Goal: Task Accomplishment & Management: Use online tool/utility

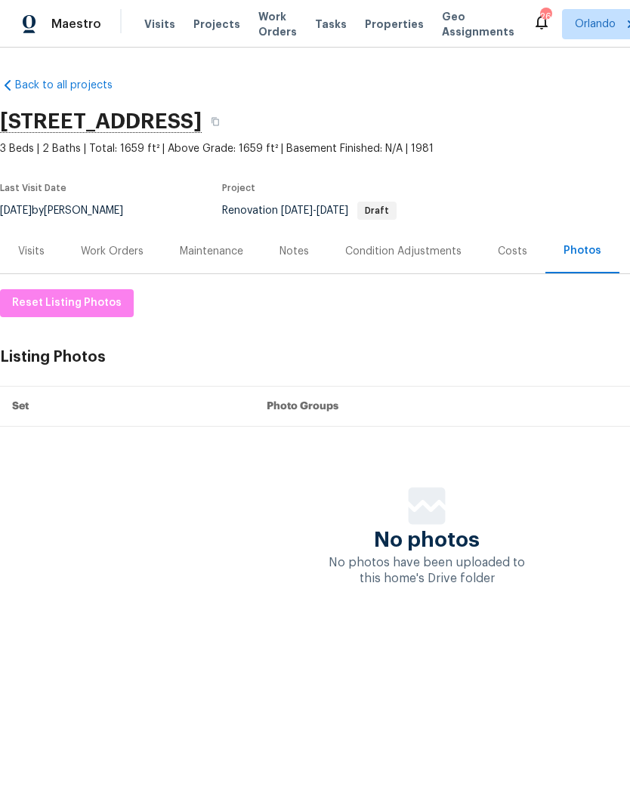
scroll to position [0, 223]
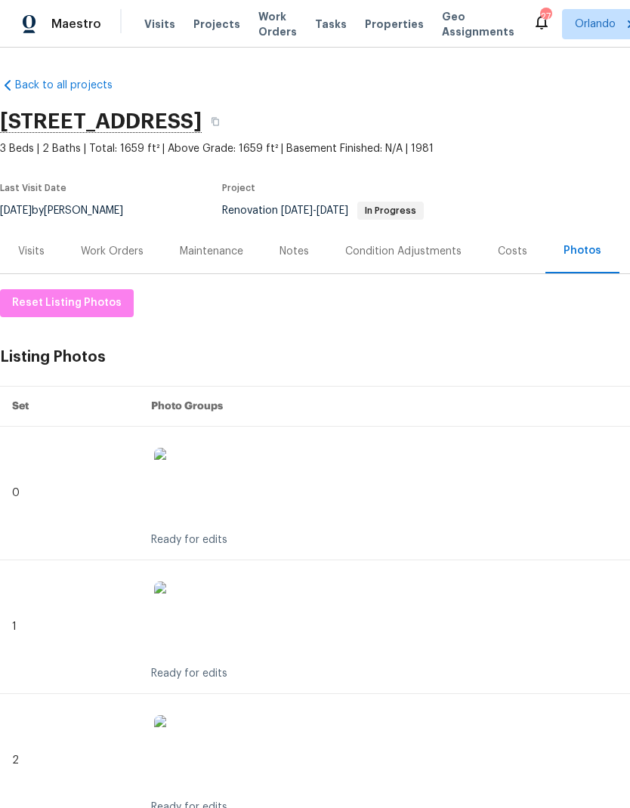
click at [131, 244] on div "Work Orders" at bounding box center [112, 251] width 63 height 15
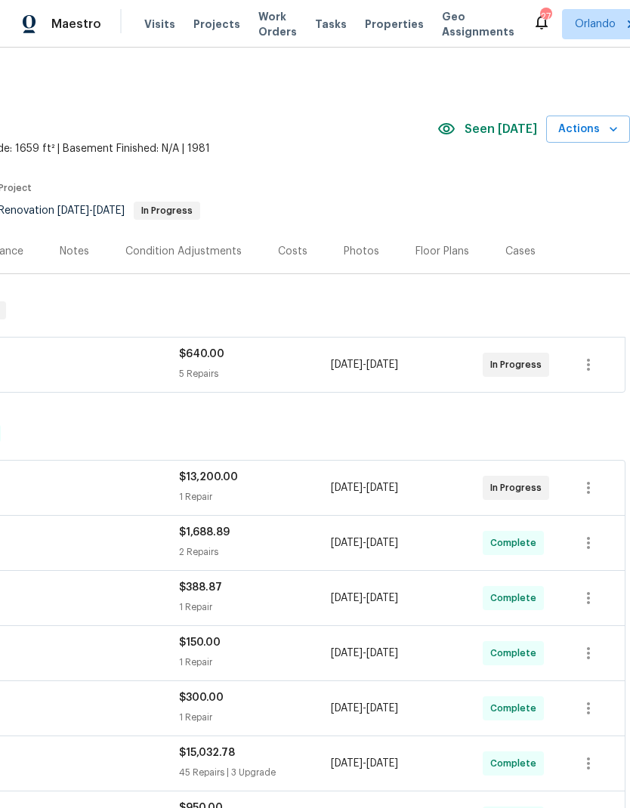
scroll to position [0, 223]
click at [287, 244] on div "Costs" at bounding box center [292, 251] width 29 height 15
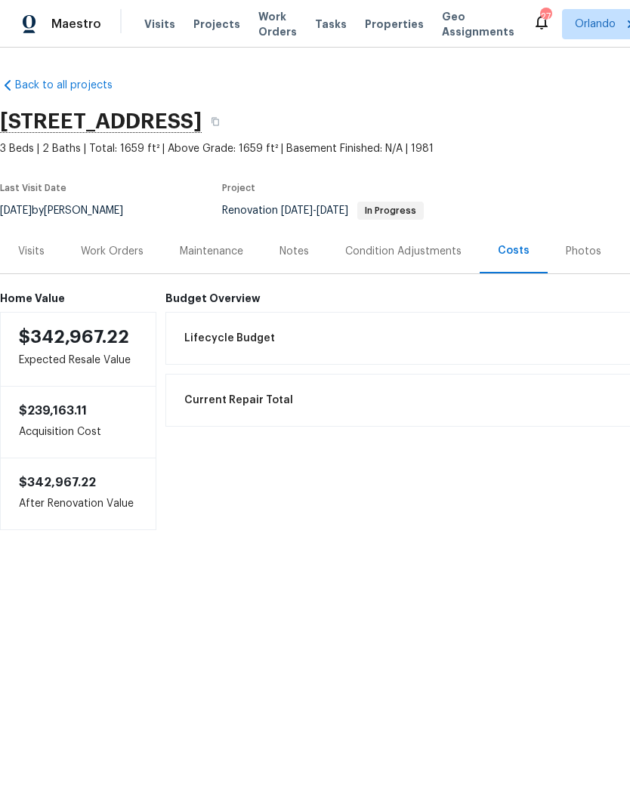
click at [131, 251] on div "Work Orders" at bounding box center [112, 251] width 63 height 15
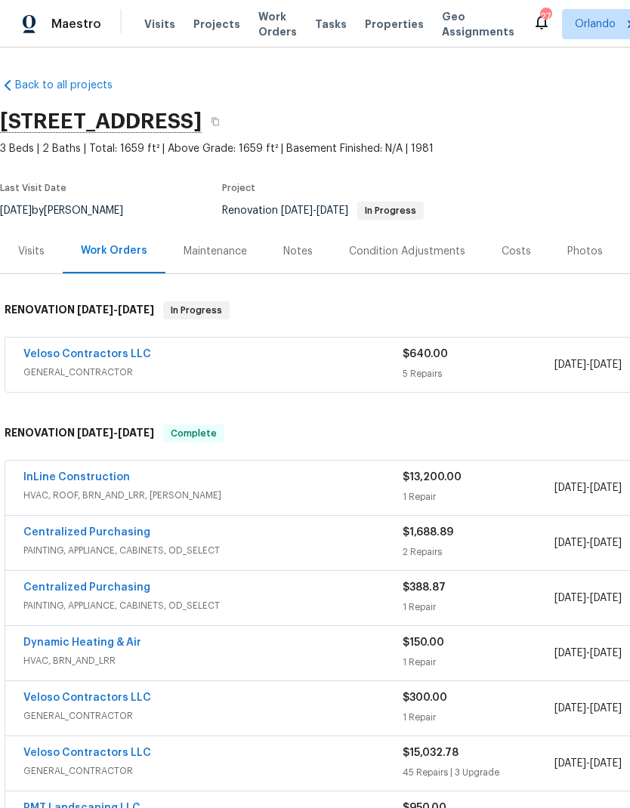
click at [581, 254] on div "Photos" at bounding box center [584, 251] width 35 height 15
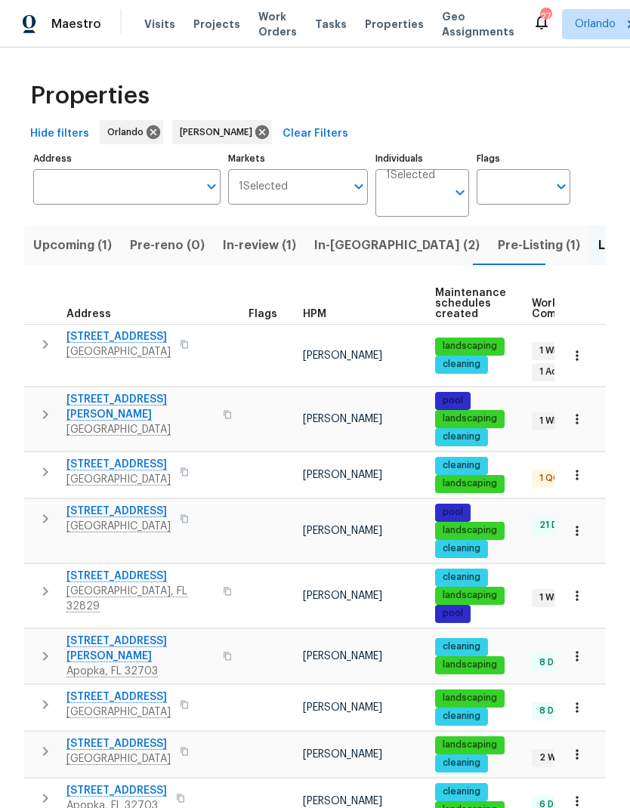
scroll to position [57, 0]
click at [137, 457] on span "[STREET_ADDRESS]" at bounding box center [118, 464] width 104 height 15
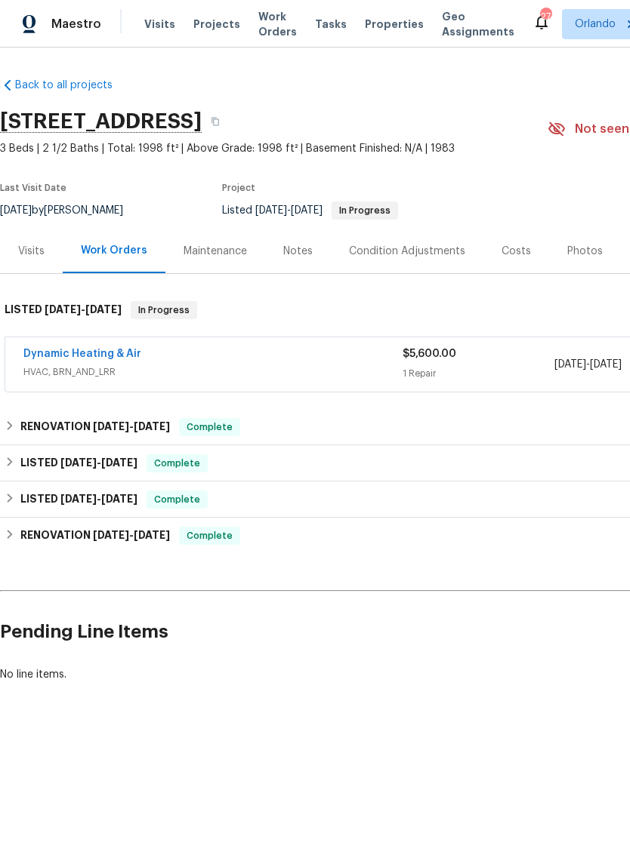
click at [116, 354] on link "Dynamic Heating & Air" at bounding box center [82, 354] width 118 height 11
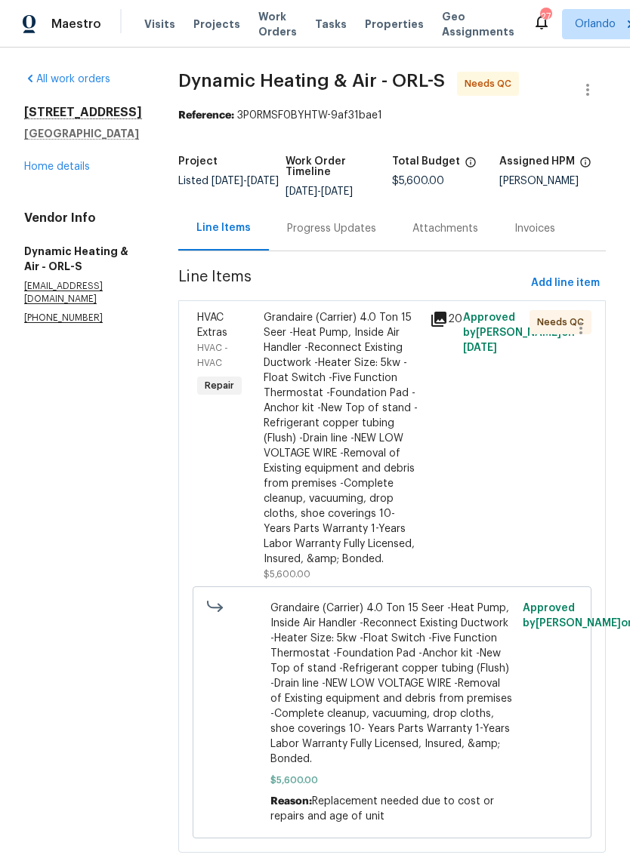
scroll to position [32, 0]
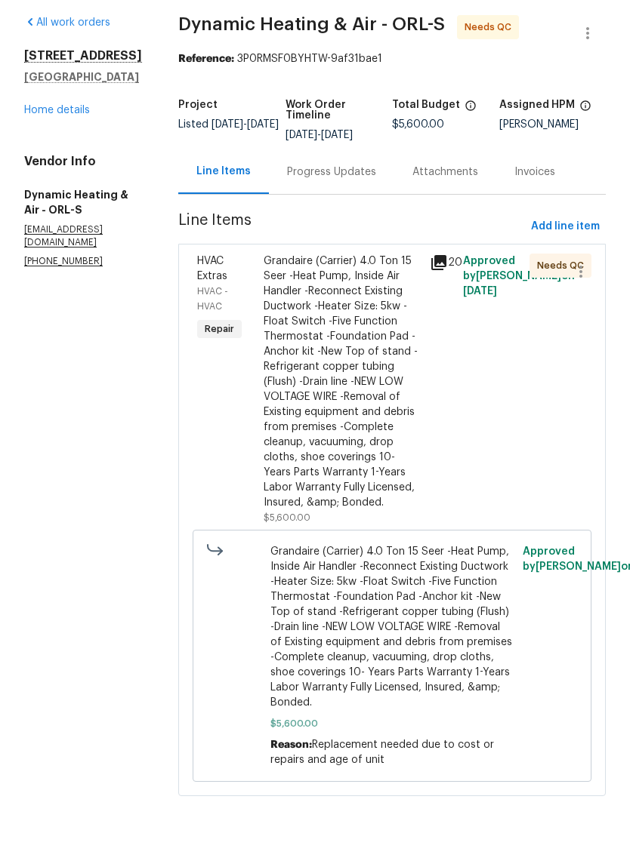
click at [377, 352] on div "Grandaire (Carrier) 4.0 Ton 15 Seer -Heat Pump, Inside Air Handler -Reconnect E…" at bounding box center [341, 438] width 157 height 257
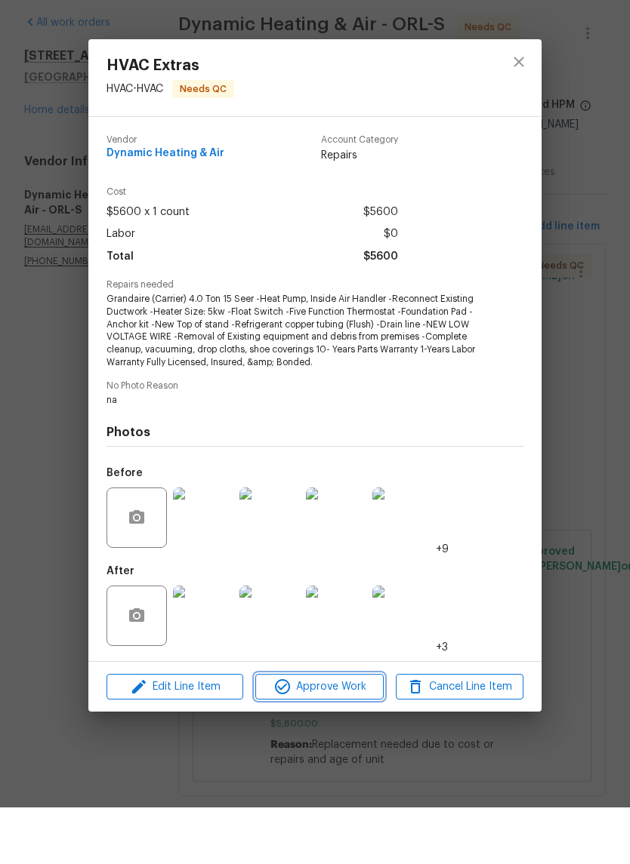
click at [353, 735] on span "Approve Work" at bounding box center [319, 744] width 119 height 19
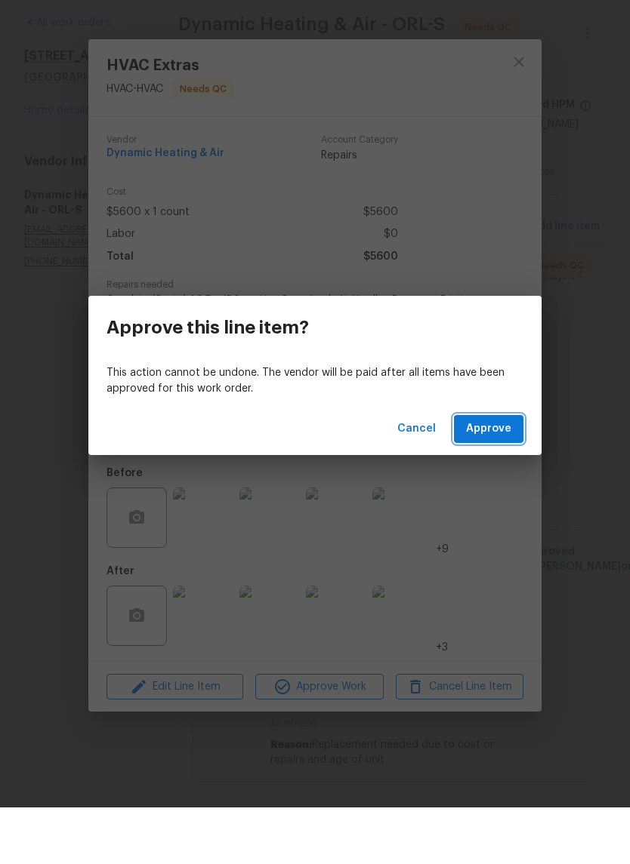
click at [498, 472] on button "Approve" at bounding box center [488, 486] width 69 height 28
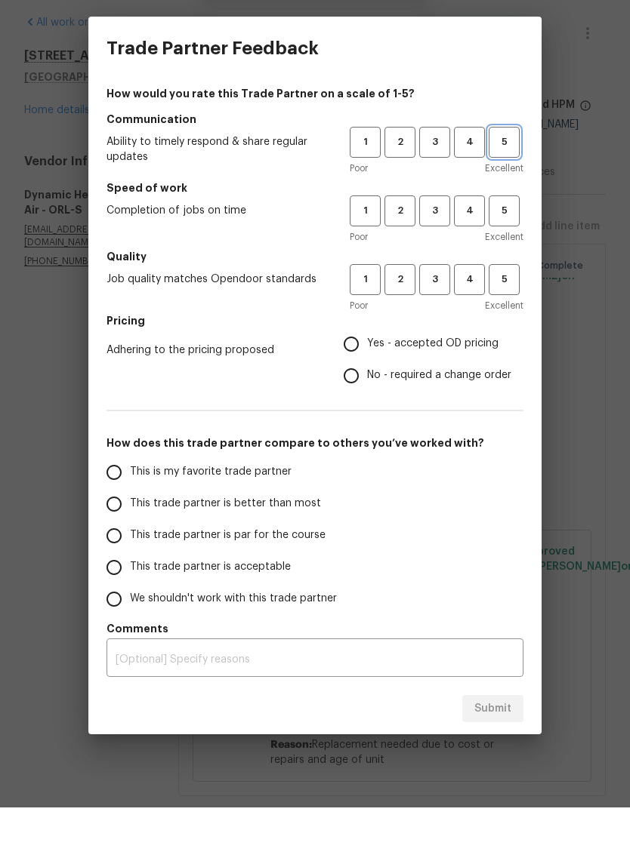
click at [507, 190] on span "5" at bounding box center [504, 198] width 28 height 17
click at [512, 252] on button "5" at bounding box center [503, 267] width 31 height 31
click at [504, 321] on button "5" at bounding box center [503, 336] width 31 height 31
click at [350, 385] on input "Yes - accepted OD pricing" at bounding box center [351, 401] width 32 height 32
radio input "true"
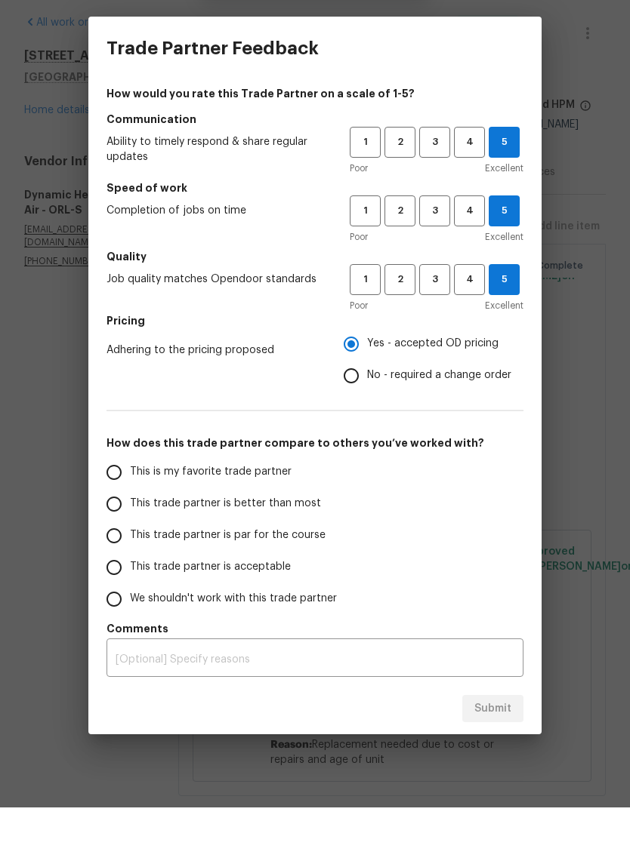
click at [204, 521] on span "This is my favorite trade partner" at bounding box center [211, 529] width 162 height 16
click at [130, 513] on input "This is my favorite trade partner" at bounding box center [114, 529] width 32 height 32
click at [487, 756] on span "Submit" at bounding box center [492, 765] width 37 height 19
radio input "true"
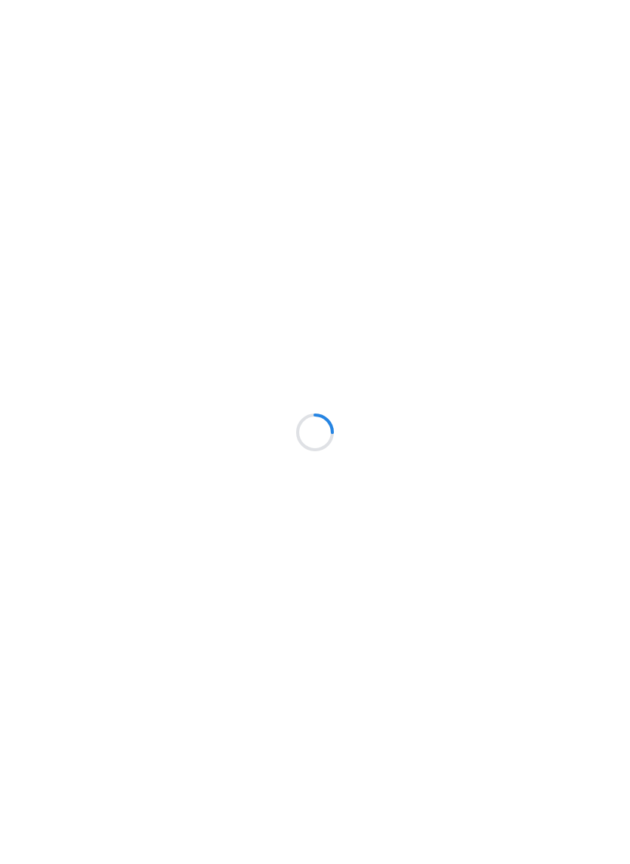
scroll to position [57, 0]
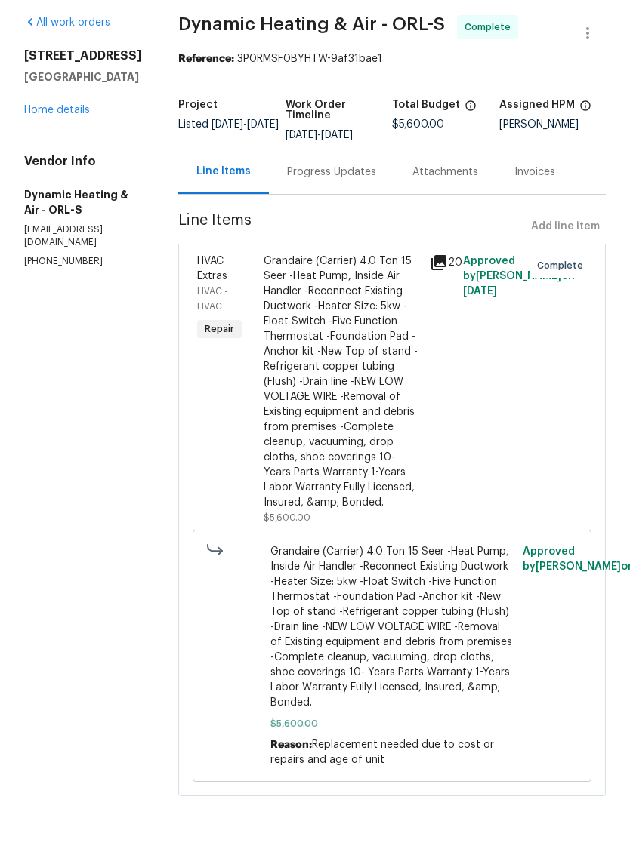
click at [70, 162] on link "Home details" at bounding box center [57, 167] width 66 height 11
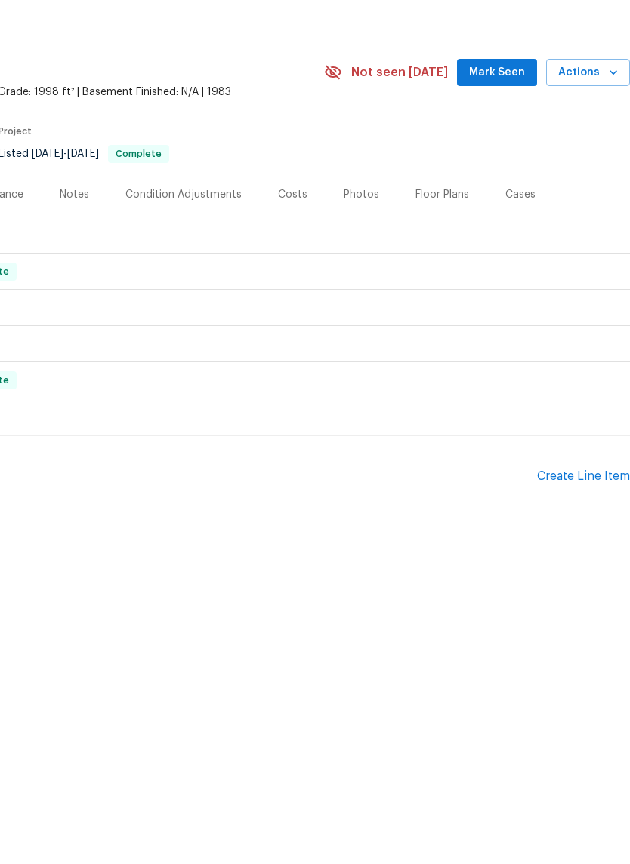
scroll to position [0, 223]
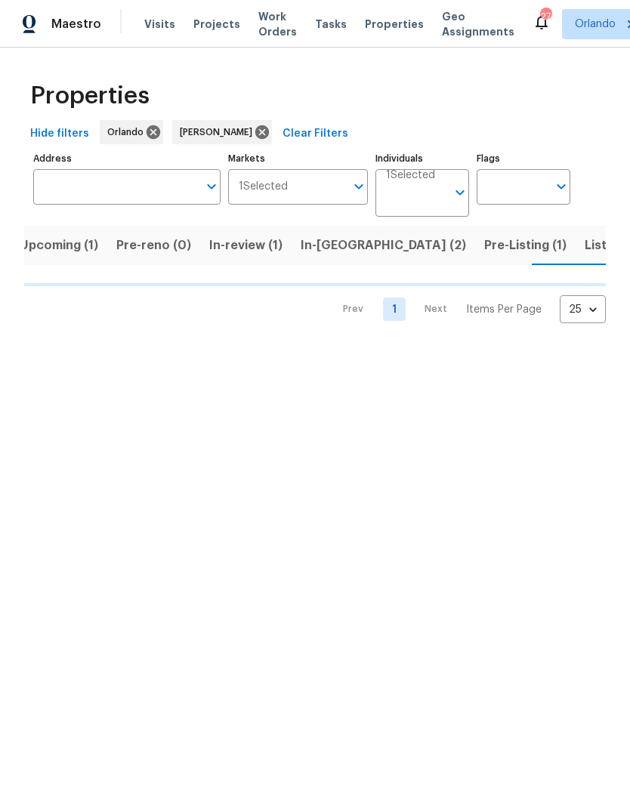
scroll to position [0, 14]
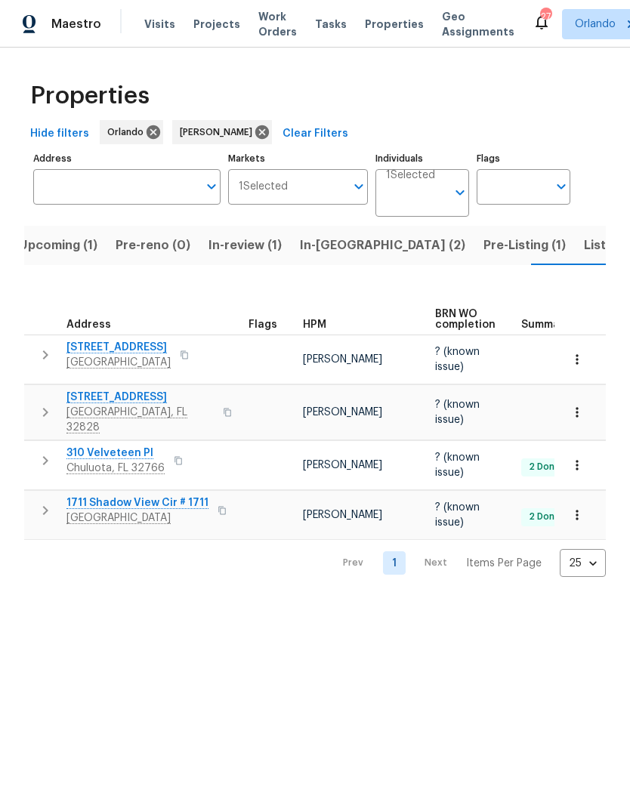
click at [584, 247] on span "Listed (9)" at bounding box center [612, 245] width 57 height 21
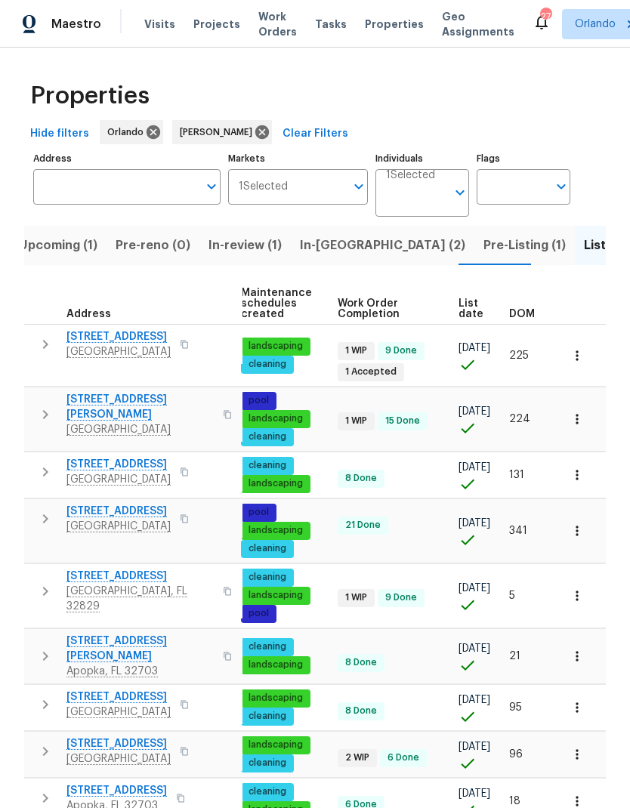
scroll to position [0, 194]
click at [534, 309] on span "DOM" at bounding box center [522, 314] width 26 height 11
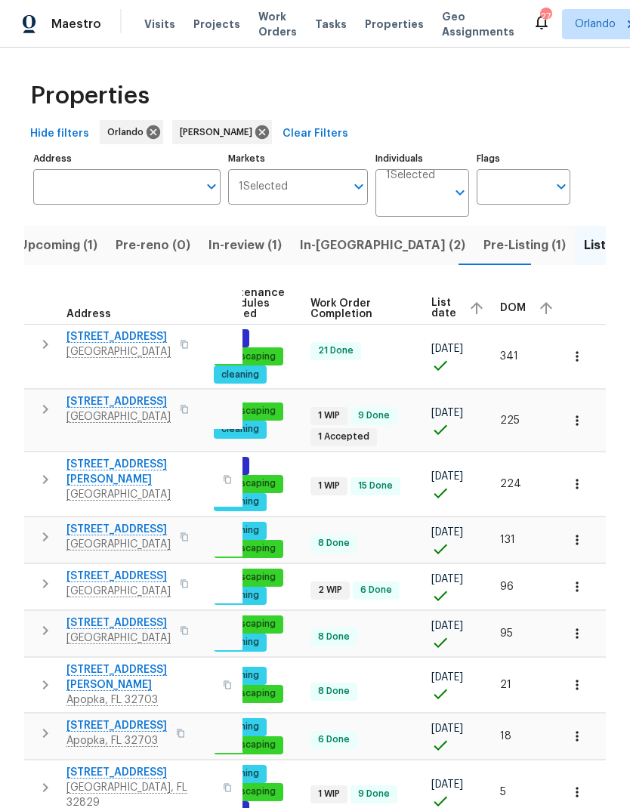
scroll to position [0, 220]
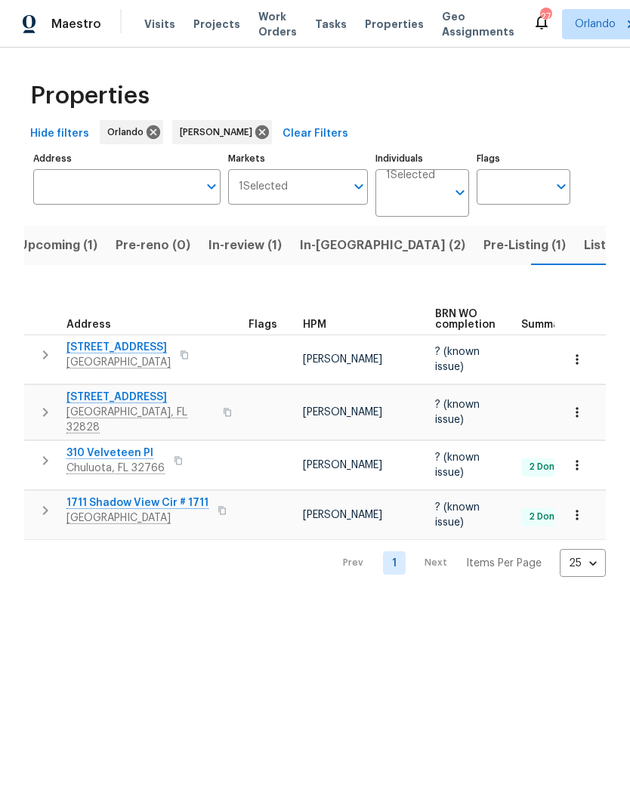
click at [584, 251] on span "Listed (9)" at bounding box center [612, 245] width 57 height 21
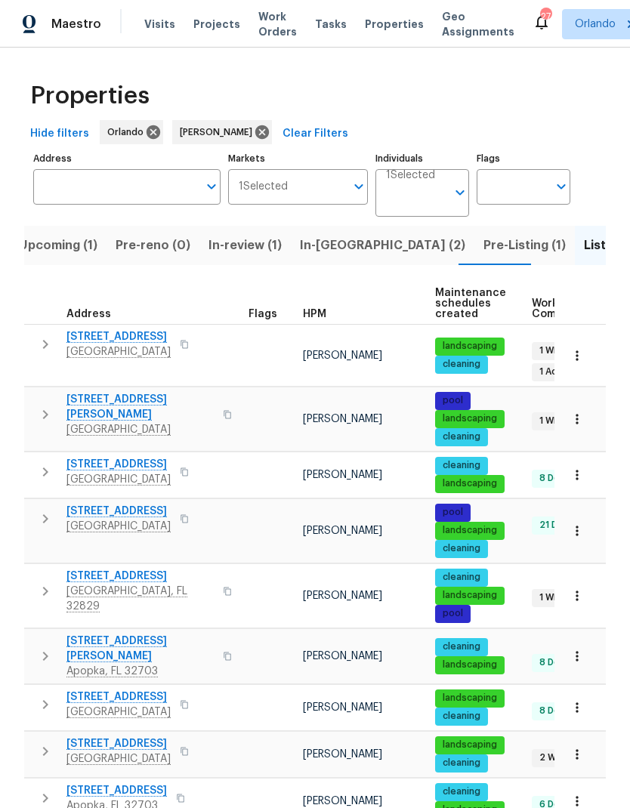
click at [249, 248] on span "In-review (1)" at bounding box center [244, 245] width 73 height 21
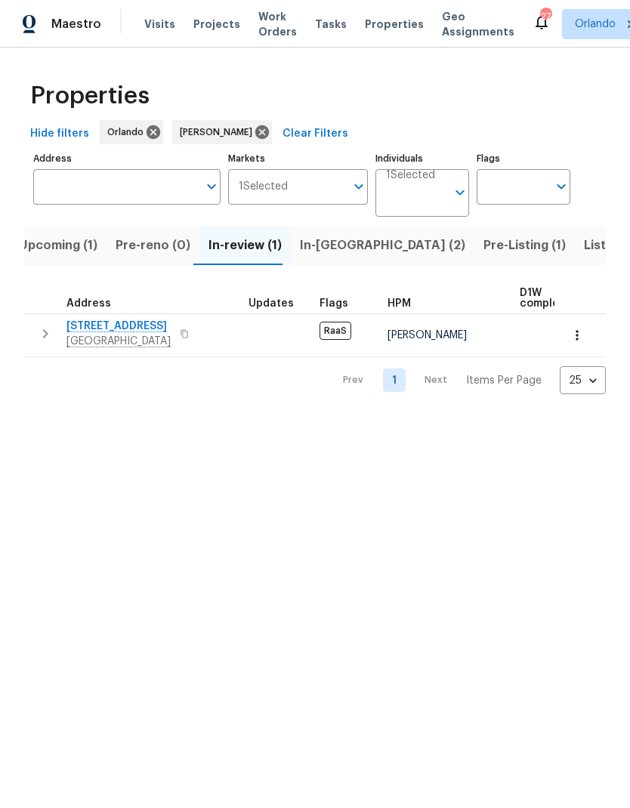
click at [332, 241] on span "In-reno (2)" at bounding box center [382, 245] width 165 height 21
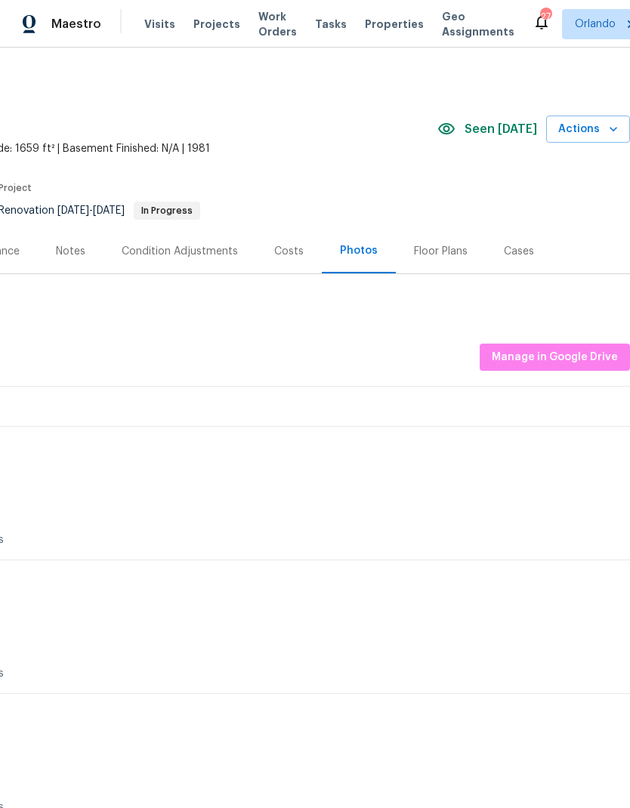
scroll to position [0, 223]
